Goal: Information Seeking & Learning: Learn about a topic

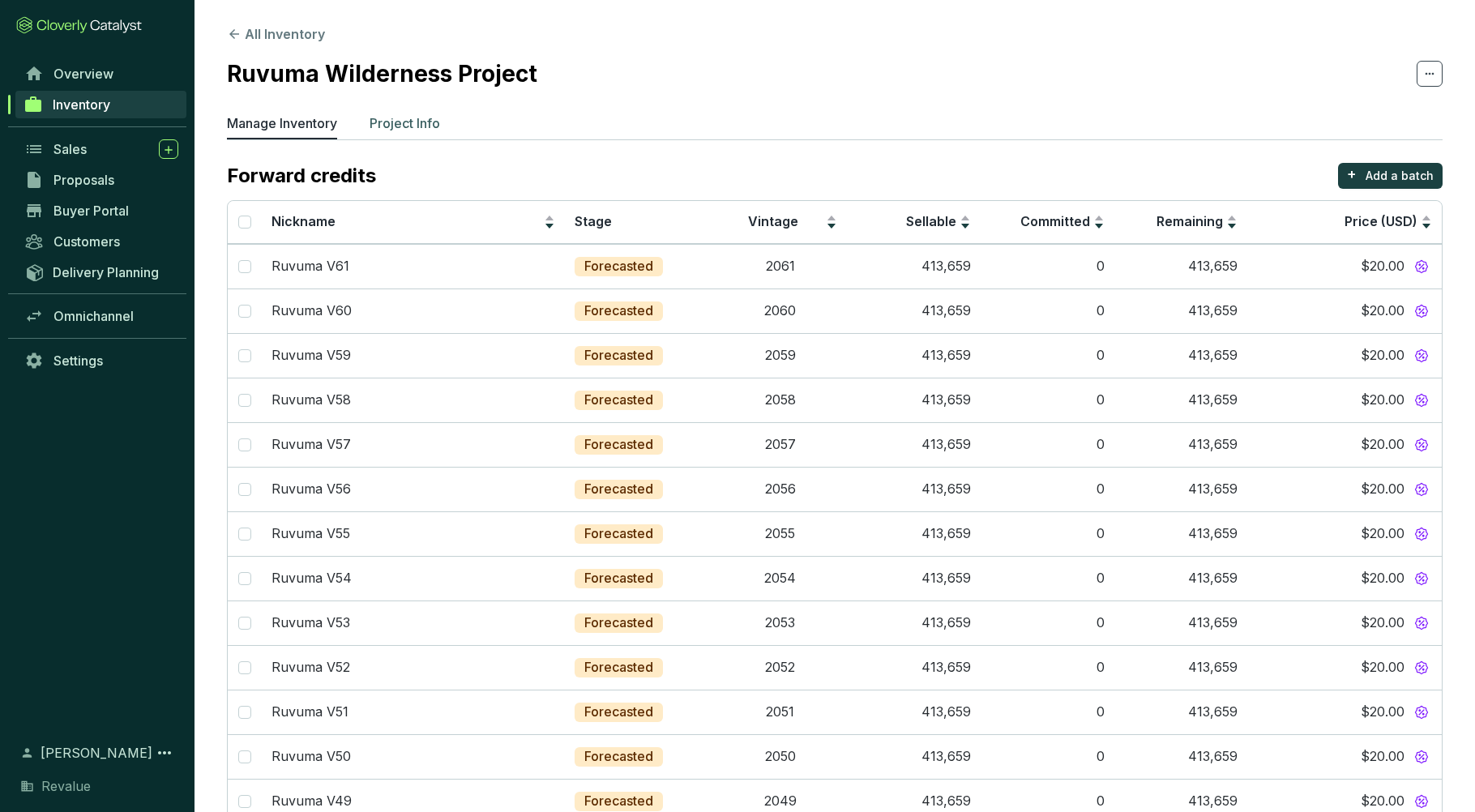
click at [411, 132] on p "Project Info" at bounding box center [405, 123] width 70 height 19
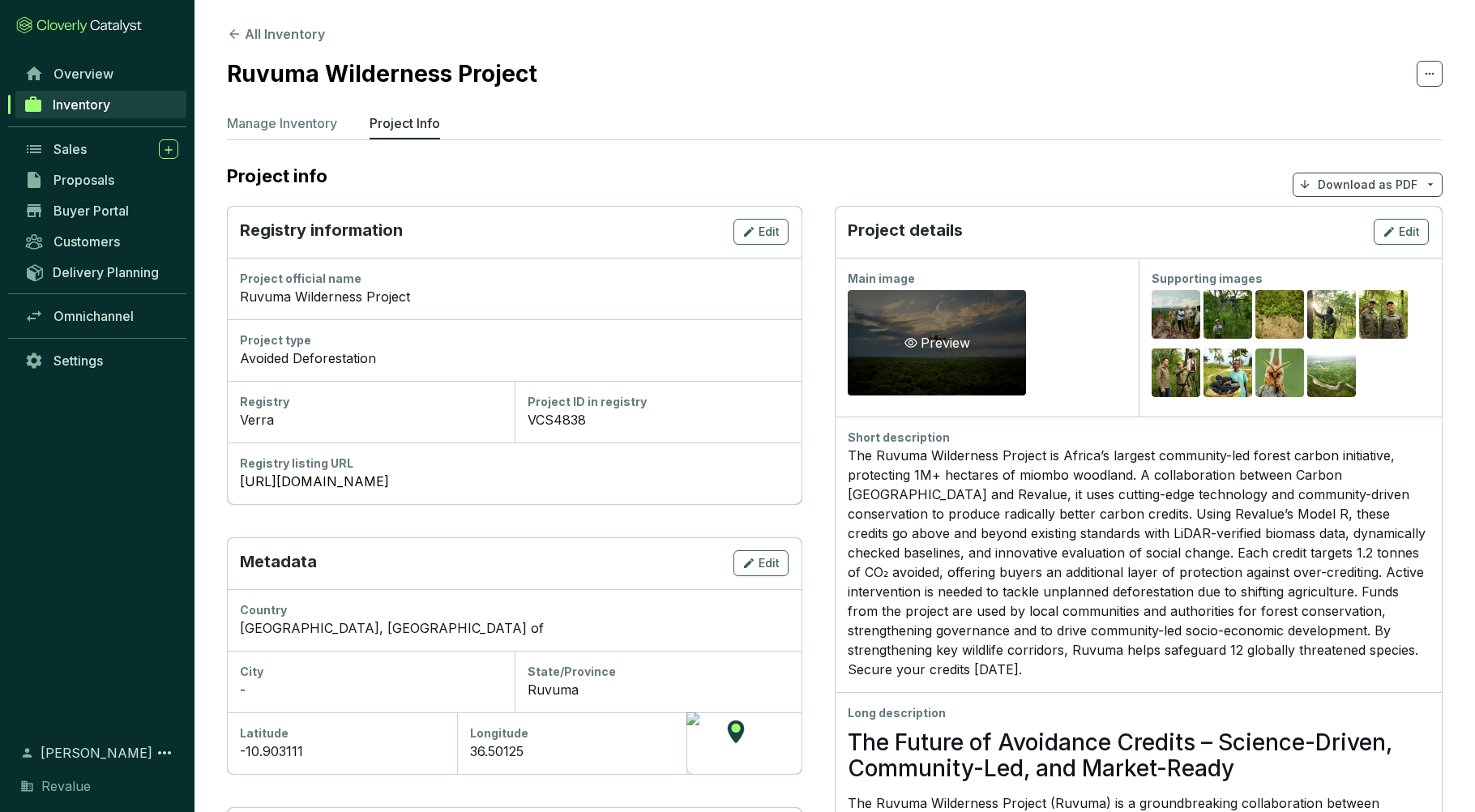
click at [925, 356] on div "Preview" at bounding box center [936, 343] width 179 height 105
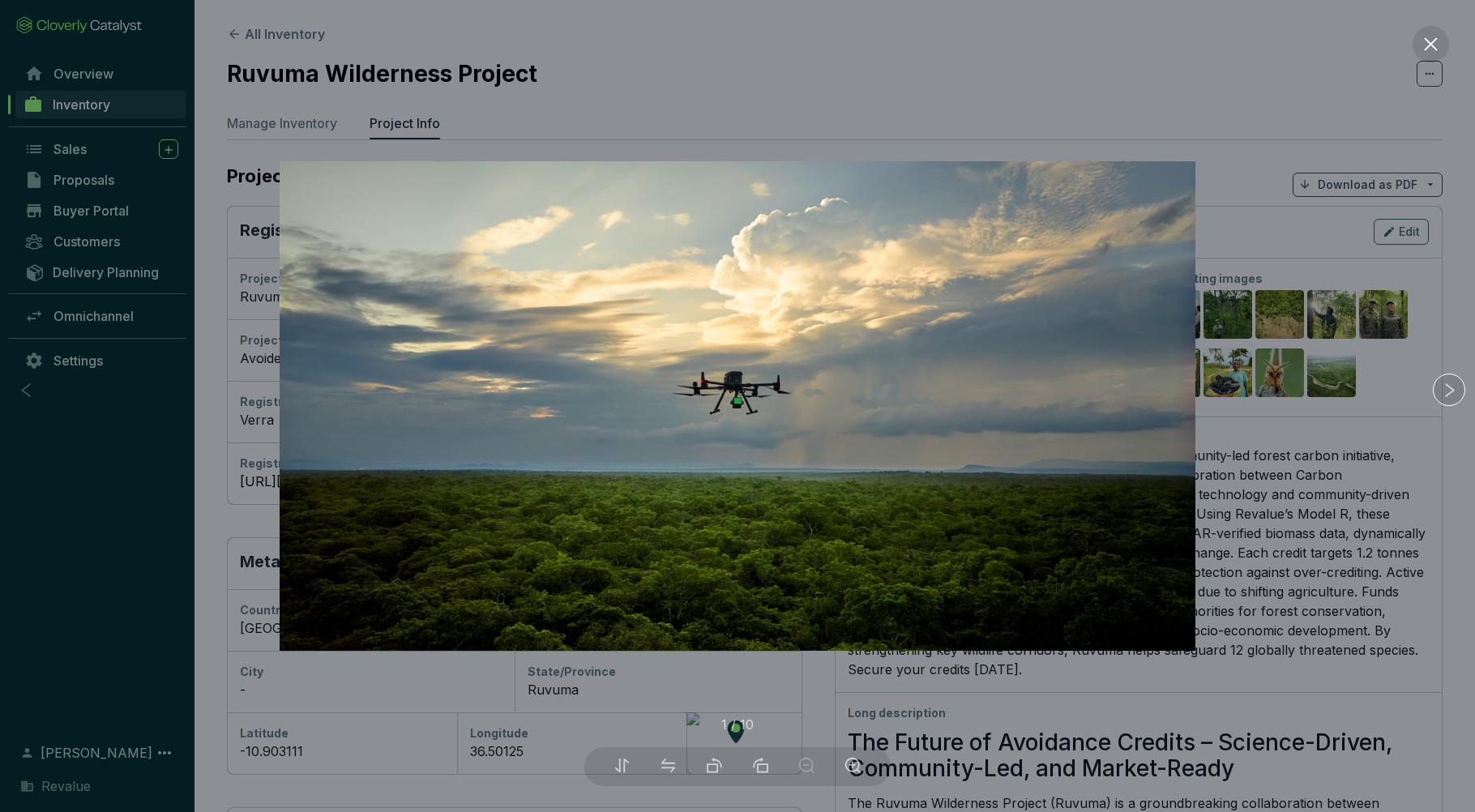
click at [1261, 500] on div at bounding box center [738, 406] width 1475 height 812
click at [1417, 76] on div at bounding box center [738, 406] width 1475 height 812
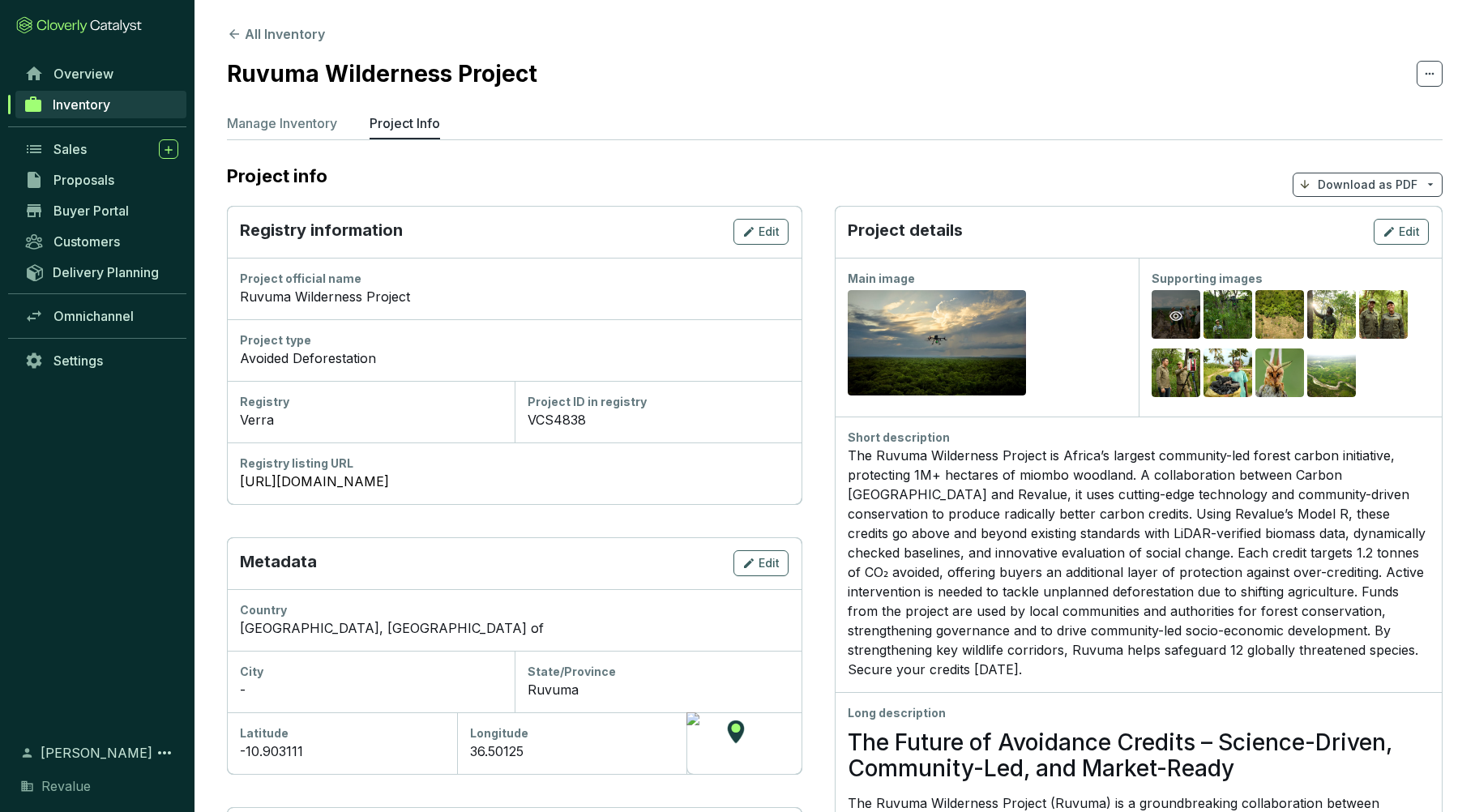
click at [1171, 322] on div "Preview" at bounding box center [1176, 316] width 19 height 19
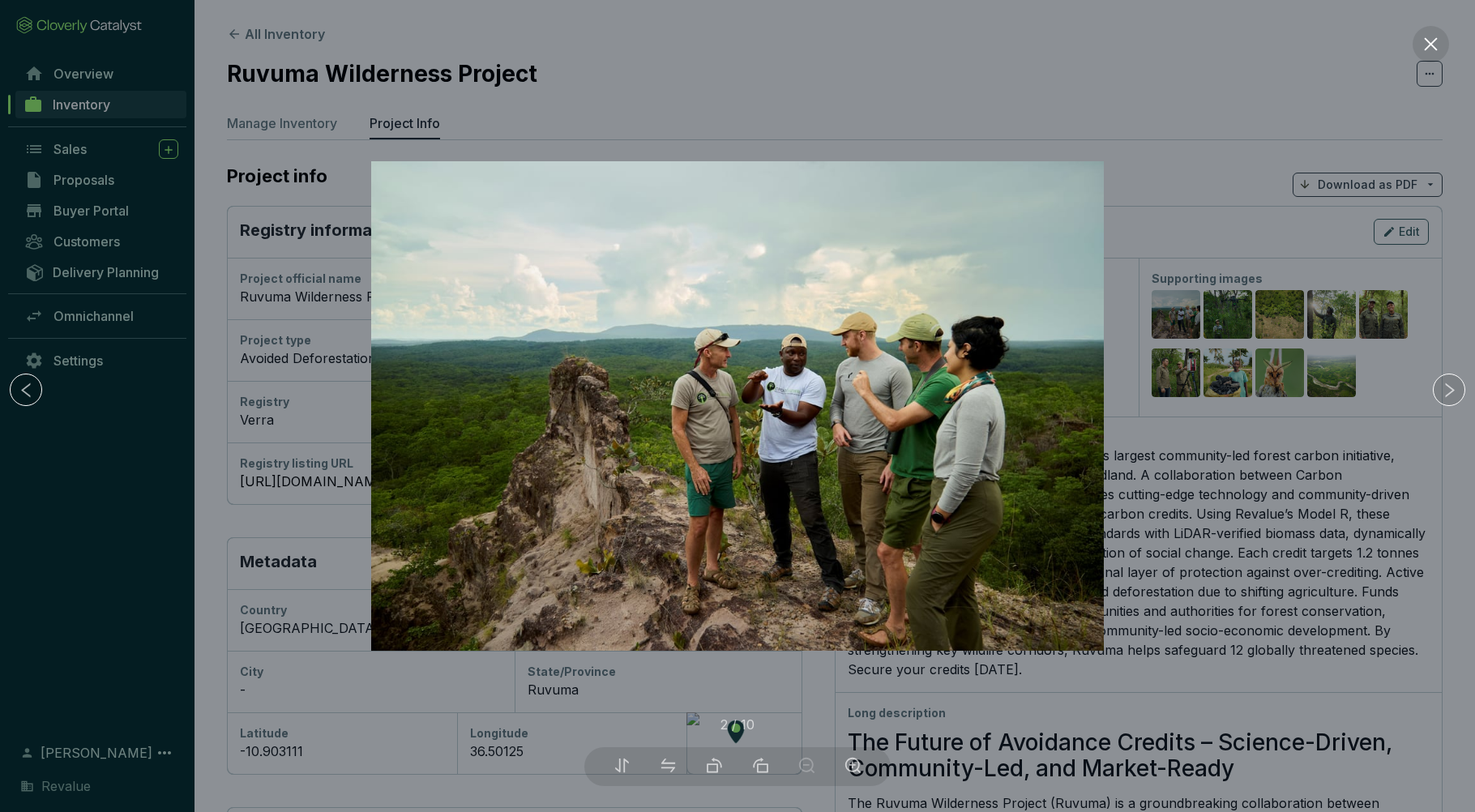
click at [1166, 506] on div at bounding box center [738, 406] width 1475 height 812
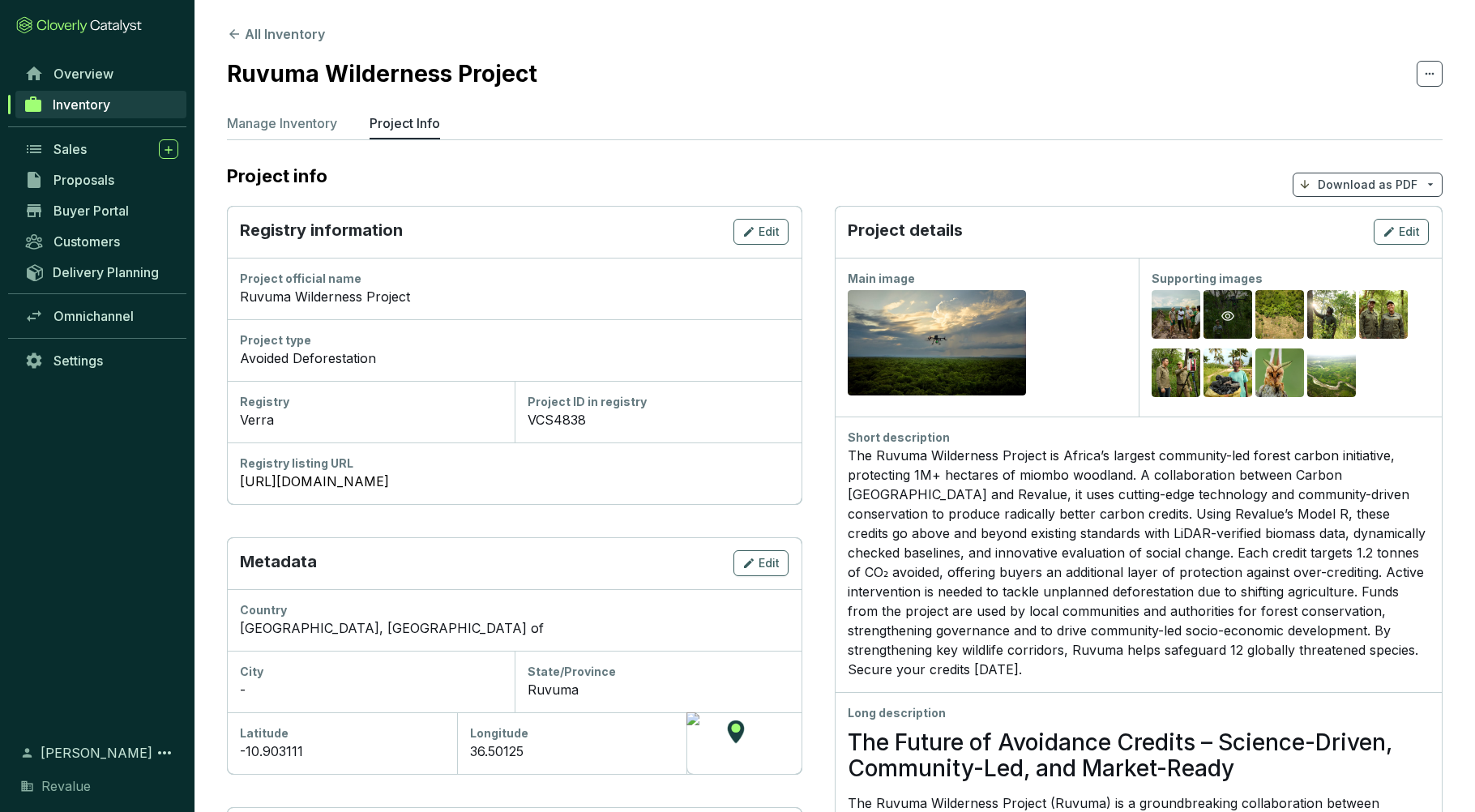
click at [1243, 321] on div "Preview" at bounding box center [1228, 316] width 48 height 52
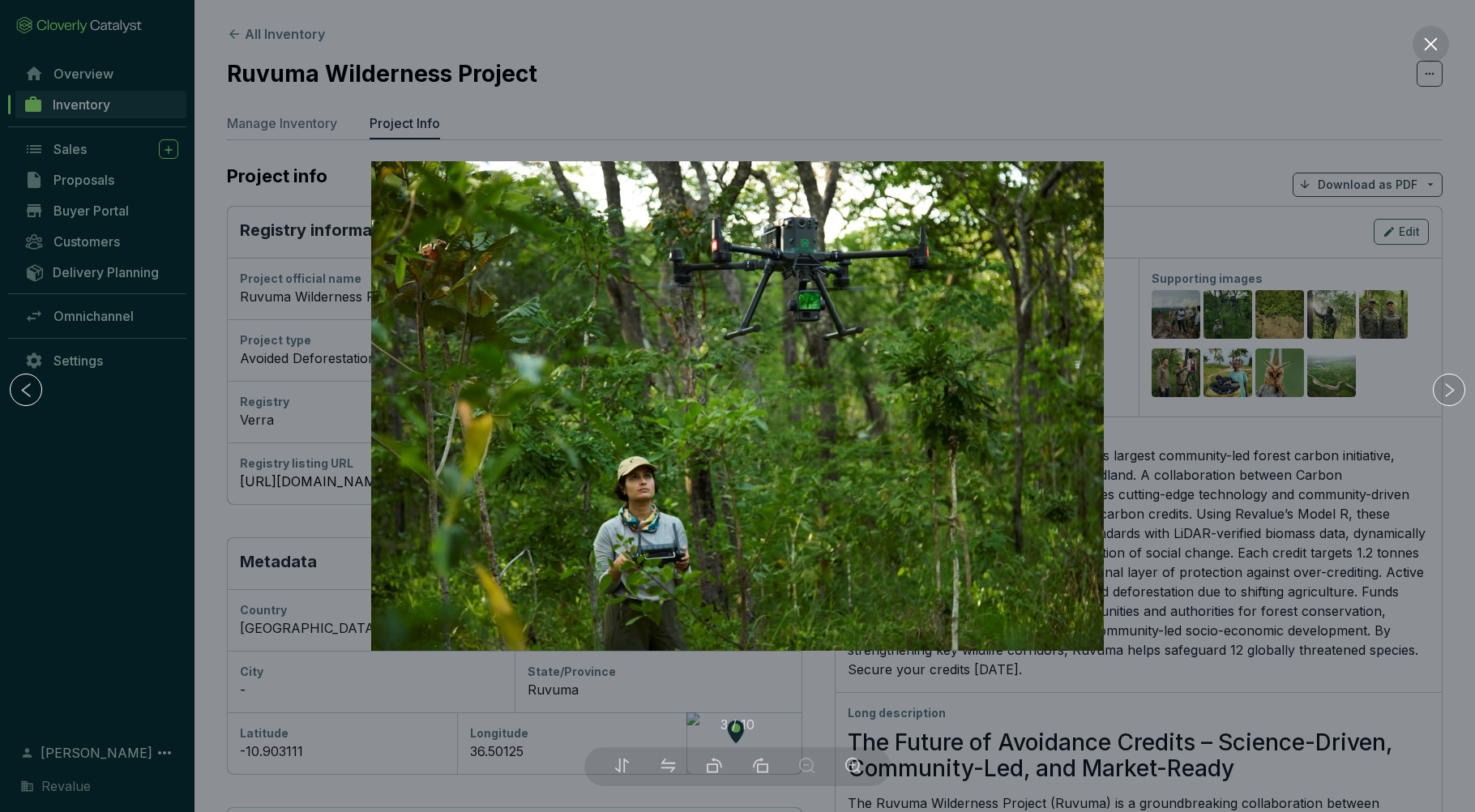
click at [1265, 504] on div at bounding box center [738, 406] width 1475 height 812
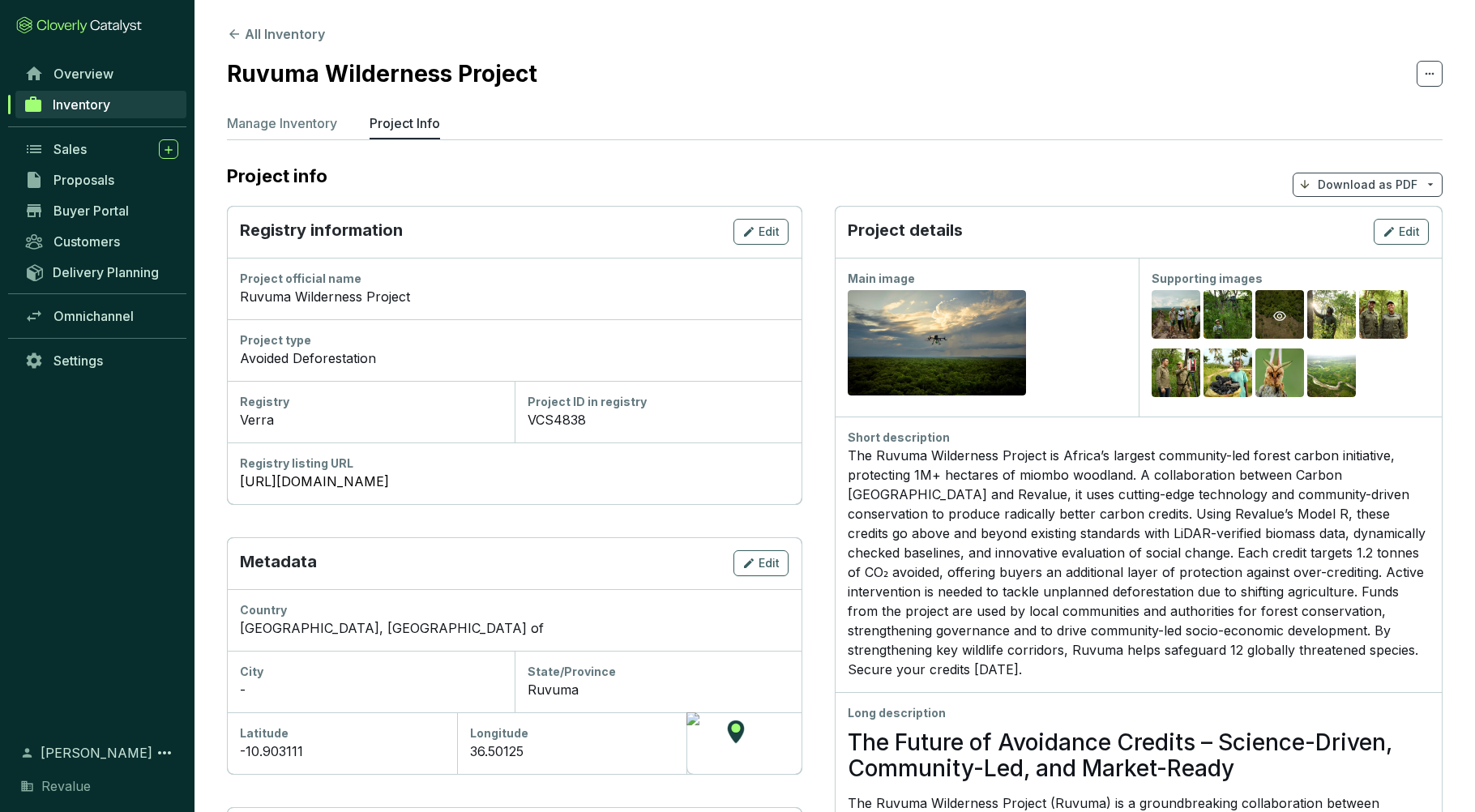
click at [1291, 310] on div "Preview" at bounding box center [1279, 316] width 48 height 52
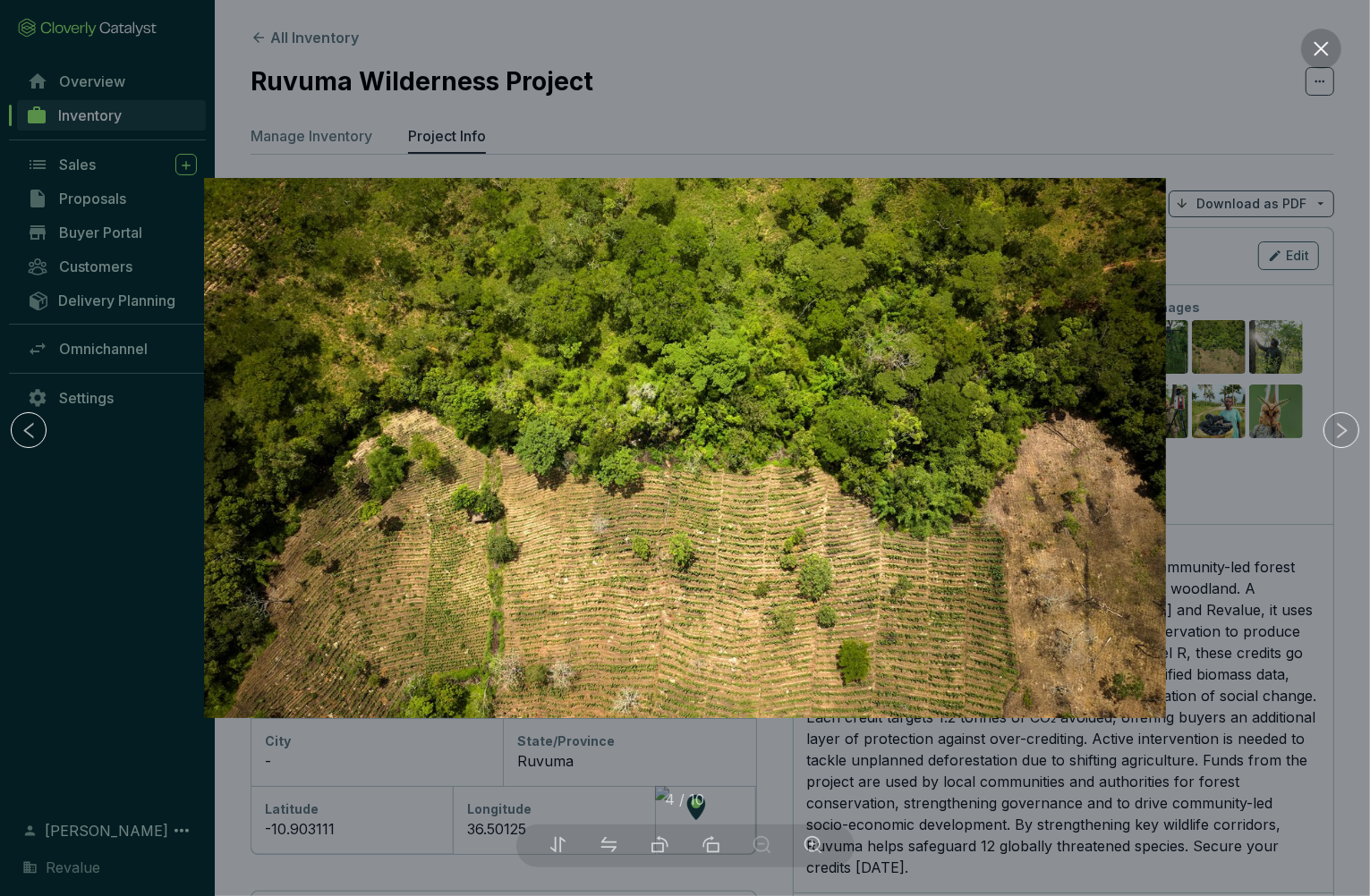
click at [1326, 48] on icon "close" at bounding box center [1321, 49] width 19 height 19
